Goal: Information Seeking & Learning: Check status

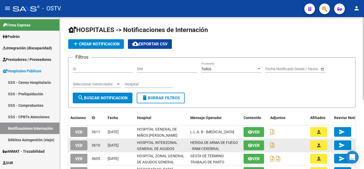
scroll to position [27, 0]
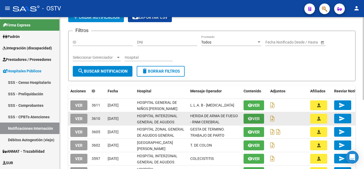
click at [247, 118] on button "Ver" at bounding box center [253, 118] width 20 height 10
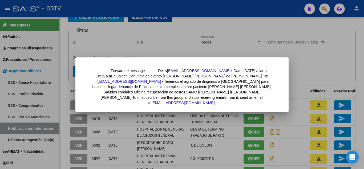
click at [171, 133] on div at bounding box center [182, 84] width 364 height 169
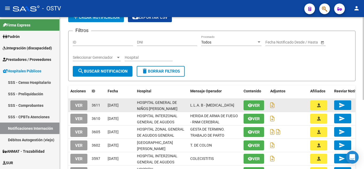
click at [245, 106] on button "Ver" at bounding box center [253, 105] width 20 height 10
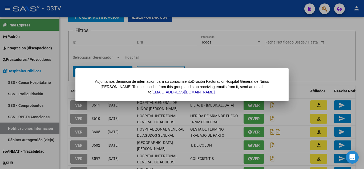
click at [213, 116] on div at bounding box center [182, 84] width 364 height 169
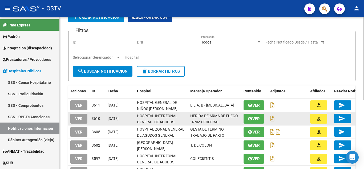
click at [216, 120] on span "HERIDA DE ARMA DE FUEGO - RNM CEREBRAL" at bounding box center [214, 118] width 48 height 10
click at [212, 118] on div "HERIDA DE ARMA DE FUEGO - RNM CEREBRAL" at bounding box center [214, 118] width 49 height 11
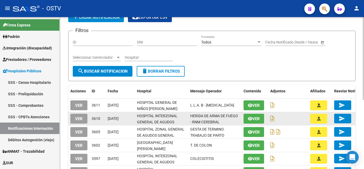
click at [212, 118] on div "HERIDA DE ARMA DE FUEGO - RNM CEREBRAL" at bounding box center [214, 118] width 49 height 11
click at [220, 116] on span "HERIDA DE ARMA DE FUEGO - RNM CEREBRAL" at bounding box center [214, 118] width 48 height 10
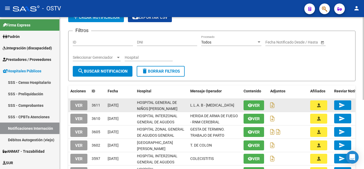
click at [253, 107] on span "Ver" at bounding box center [255, 105] width 7 height 5
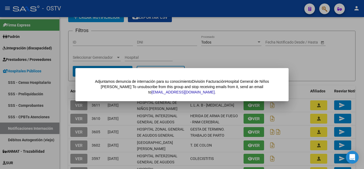
click at [174, 120] on div at bounding box center [182, 84] width 364 height 169
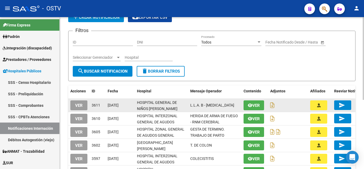
click at [251, 104] on icon "button" at bounding box center [250, 105] width 5 height 4
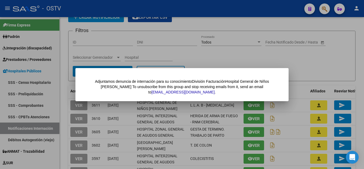
click at [132, 128] on div at bounding box center [182, 84] width 364 height 169
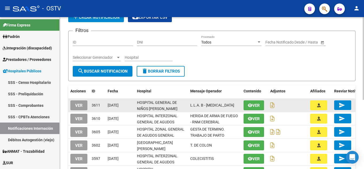
click at [85, 107] on button "VER" at bounding box center [78, 105] width 17 height 10
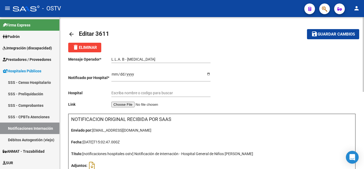
type input "HOSPITAL GENERAL DE NIÑOS [PERSON_NAME]"
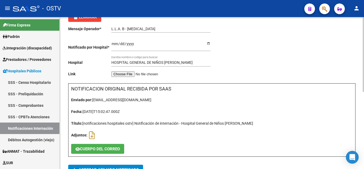
scroll to position [80, 0]
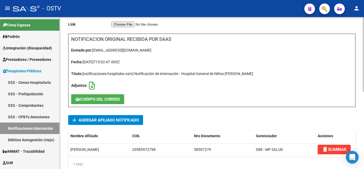
click at [91, 85] on icon at bounding box center [92, 85] width 6 height 0
click at [176, 30] on div "Mensaje Operador * L.L.A. B - [MEDICAL_DATA] Ingresar el texto Notificado por H…" at bounding box center [139, 2] width 143 height 61
